Goal: Transaction & Acquisition: Purchase product/service

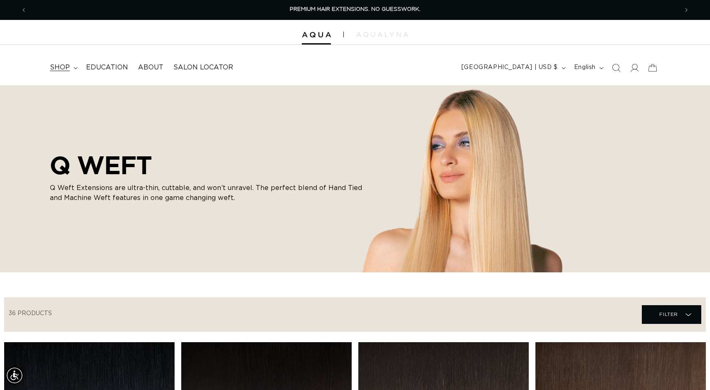
click at [68, 71] on span "shop" at bounding box center [60, 67] width 20 height 9
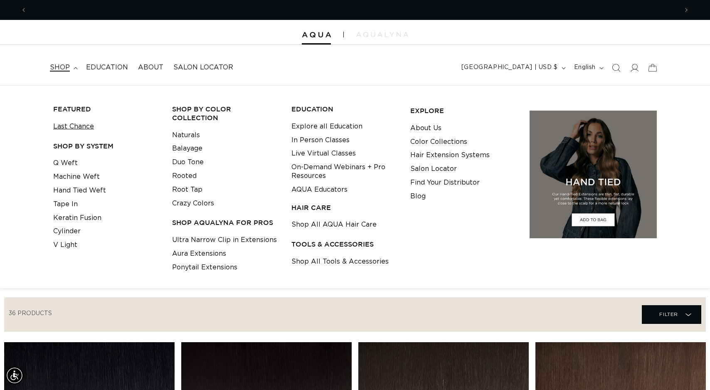
scroll to position [0, 651]
click at [79, 123] on link "Last Chance" at bounding box center [73, 127] width 41 height 14
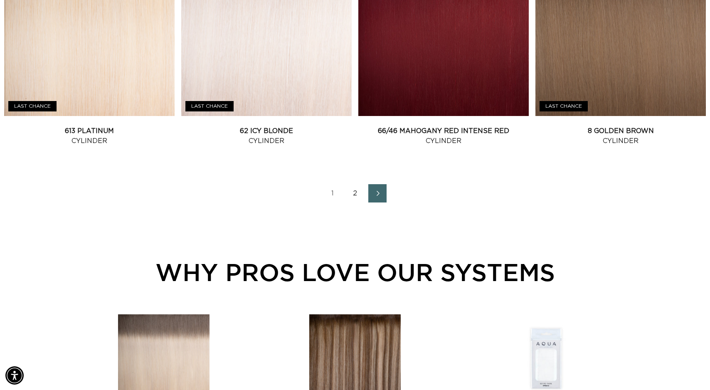
scroll to position [1194, 0]
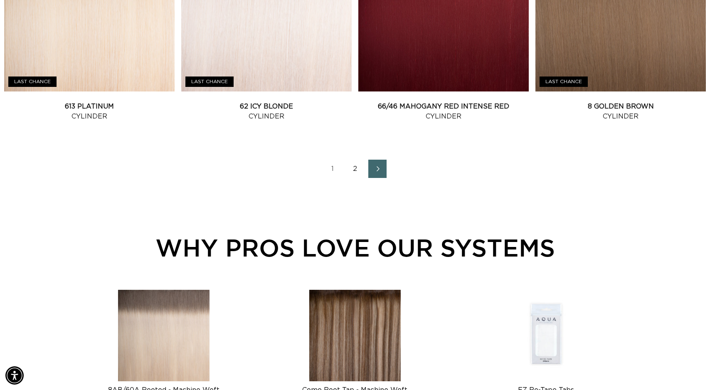
click at [352, 169] on link "2" at bounding box center [355, 169] width 18 height 18
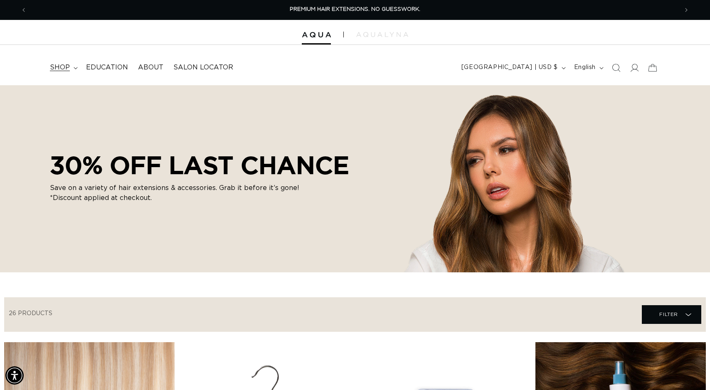
click at [69, 69] on summary "shop" at bounding box center [63, 67] width 36 height 19
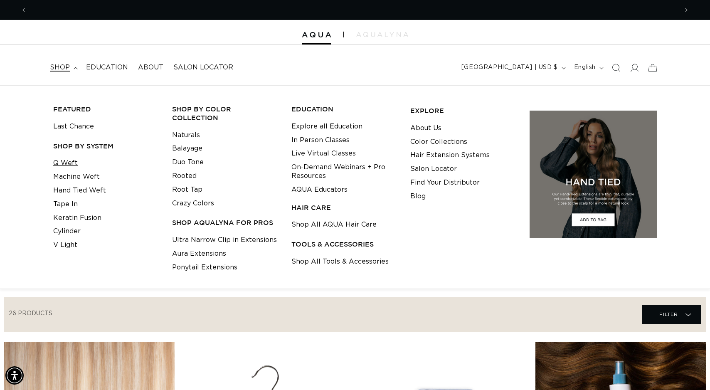
scroll to position [0, 651]
click at [71, 163] on link "Q Weft" at bounding box center [65, 163] width 25 height 14
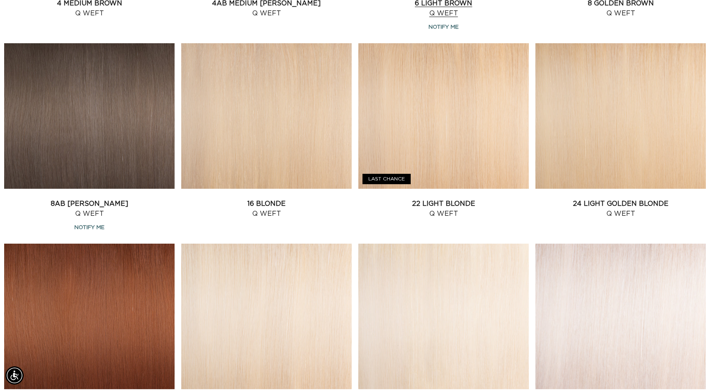
scroll to position [0, 1301]
click at [433, 18] on link "6 Light Brown Q Weft" at bounding box center [443, 8] width 170 height 20
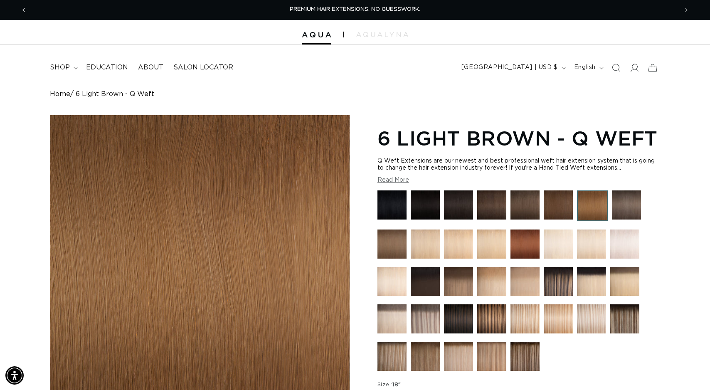
click at [23, 11] on icon "Previous announcement" at bounding box center [23, 9] width 3 height 9
click at [306, 33] on img at bounding box center [316, 35] width 29 height 6
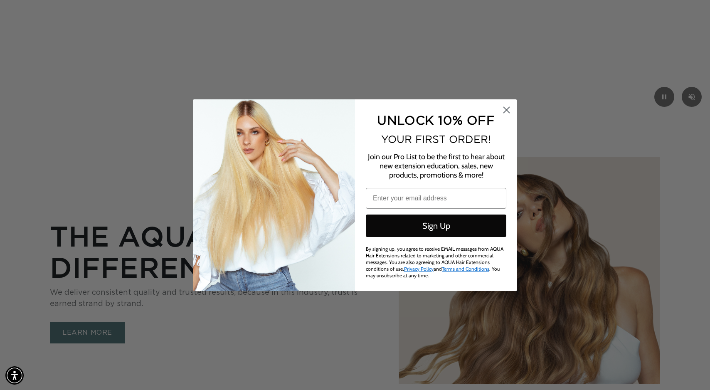
scroll to position [0, 1301]
type input "hi@aquahairextensions.com"
click at [510, 110] on circle "Close dialog" at bounding box center [506, 110] width 14 height 14
